Goal: Task Accomplishment & Management: Manage account settings

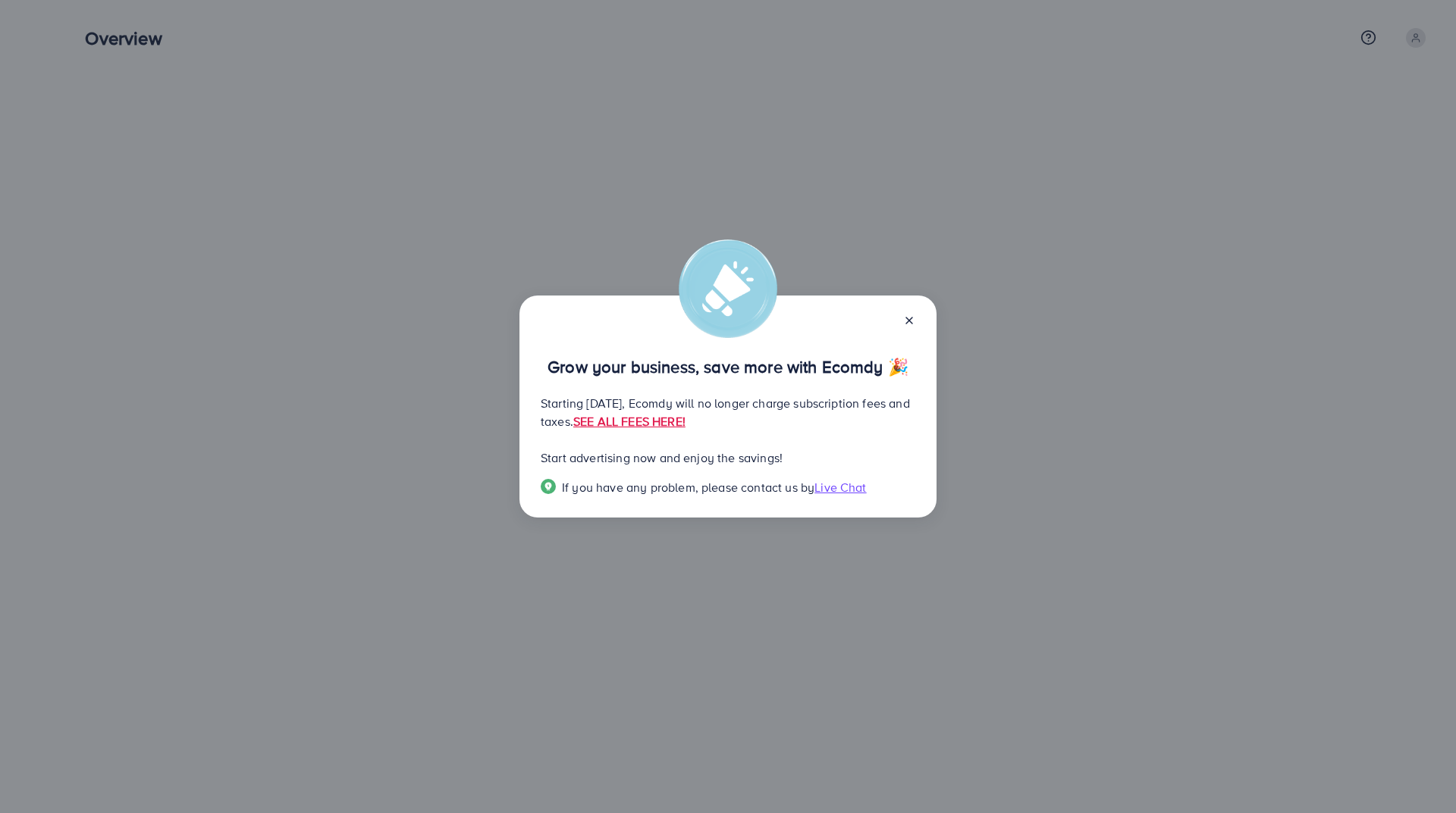
click at [913, 320] on icon at bounding box center [909, 320] width 12 height 12
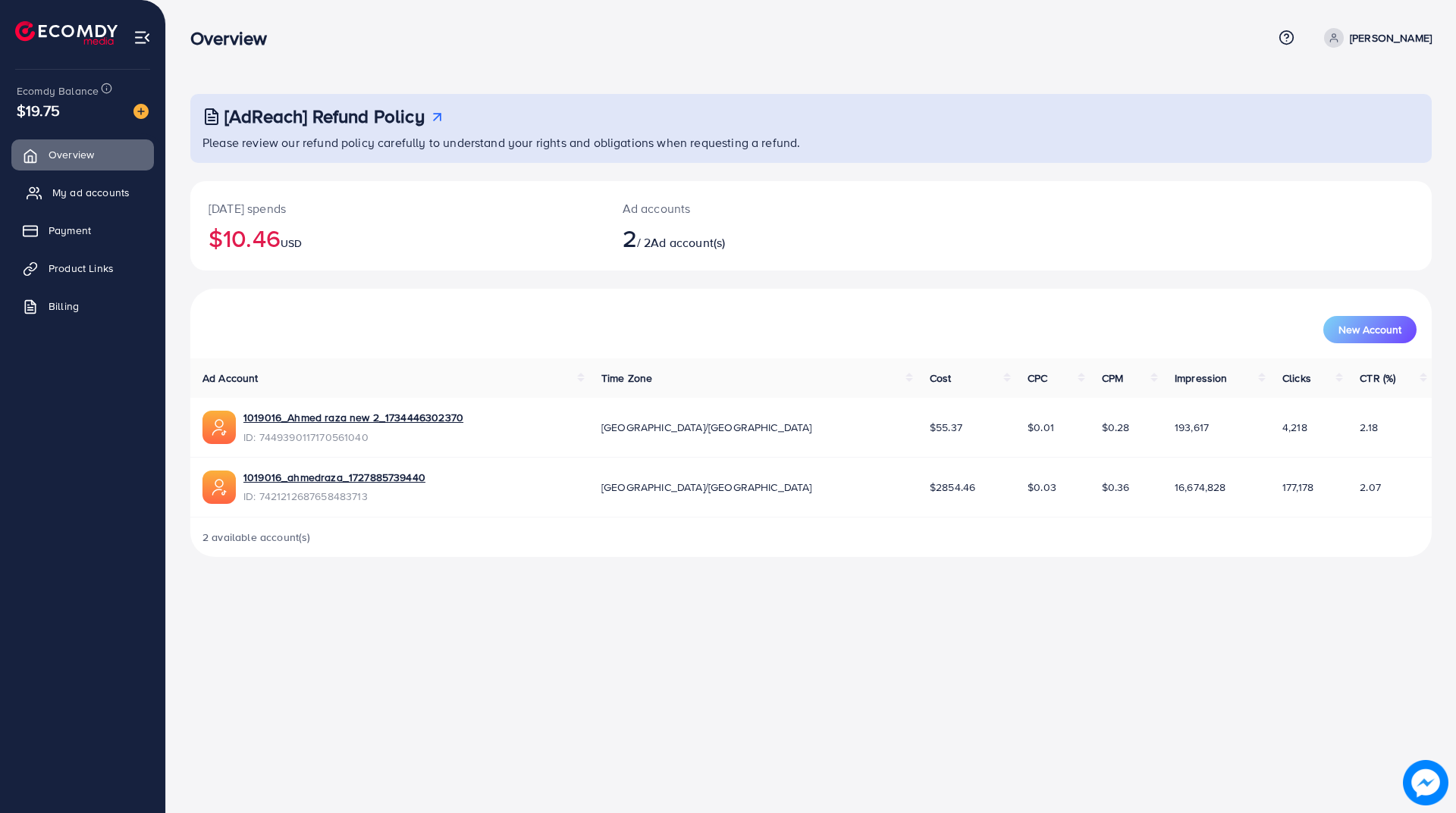
click at [93, 183] on link "My ad accounts" at bounding box center [82, 192] width 143 height 30
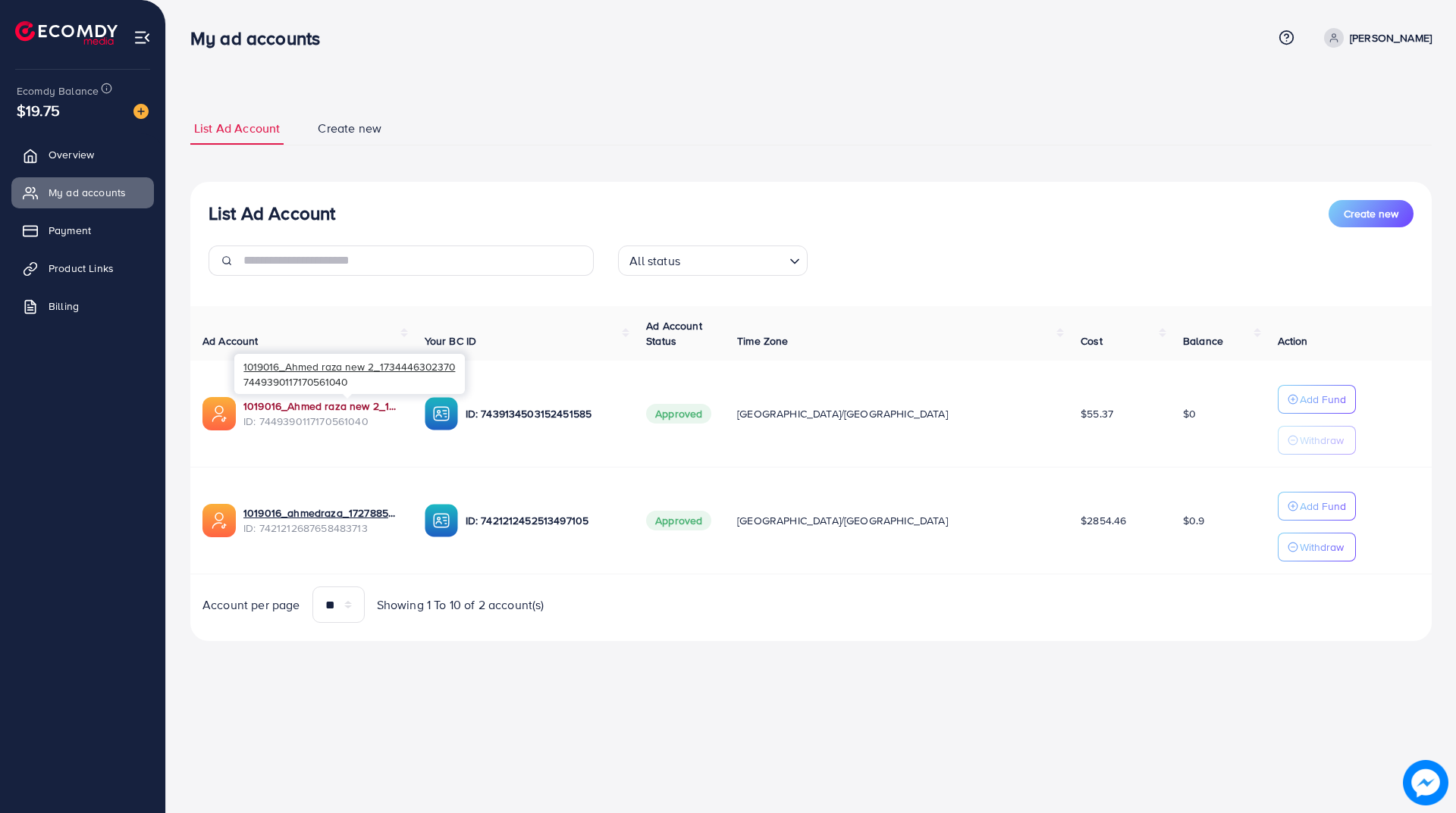
click at [340, 402] on link "1019016_Ahmed raza new 2_1734446302370" at bounding box center [321, 406] width 157 height 15
click at [399, 405] on link "1019016_Ahmed raza new 2_1734446302370" at bounding box center [321, 406] width 157 height 15
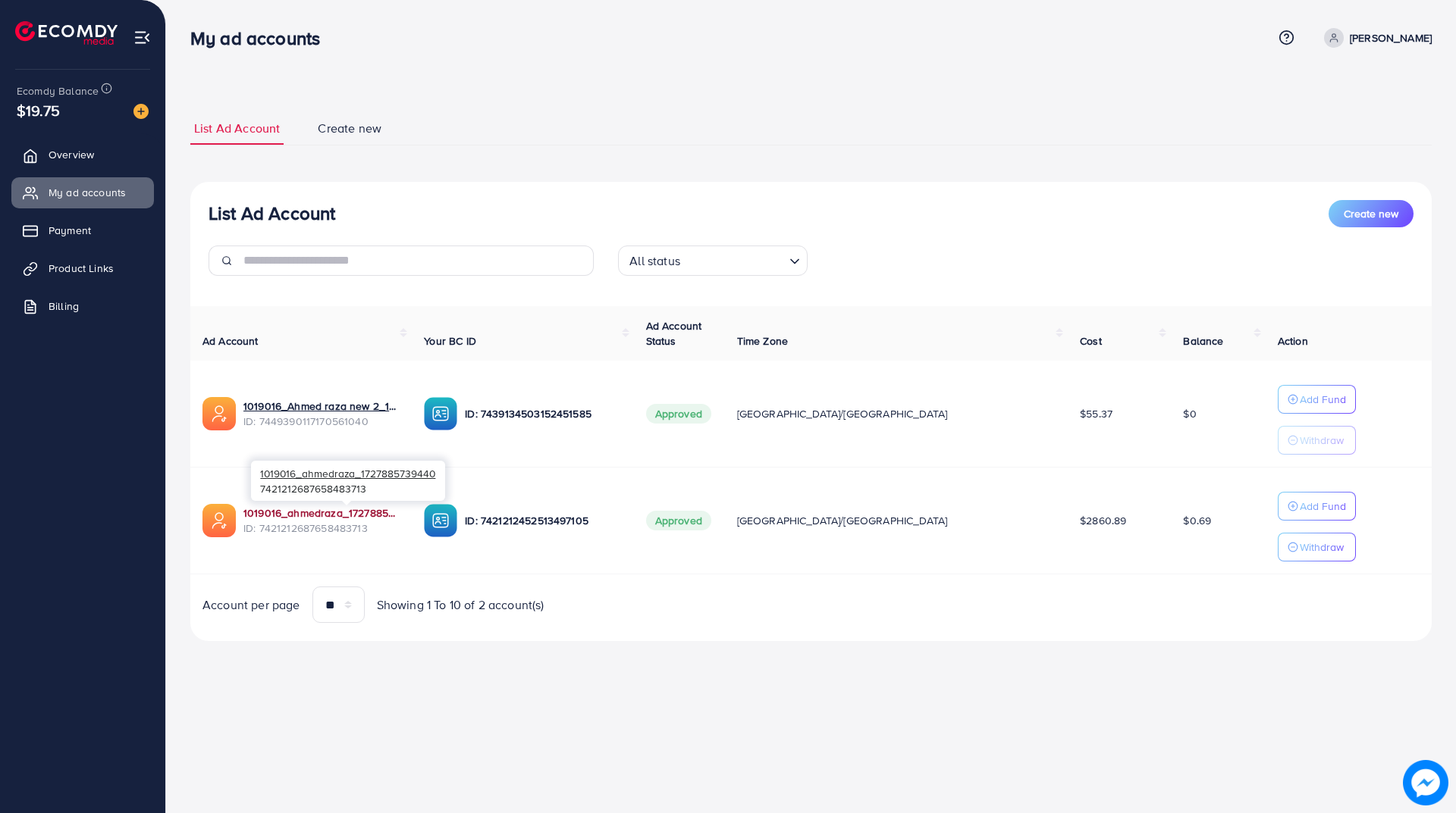
click at [374, 508] on link "1019016_ahmedraza_1727885739440" at bounding box center [321, 513] width 157 height 15
click at [344, 506] on div at bounding box center [347, 503] width 10 height 5
click at [345, 513] on link "1019016_ahmedraza_1727885739440" at bounding box center [321, 513] width 157 height 15
